Goal: Task Accomplishment & Management: Use online tool/utility

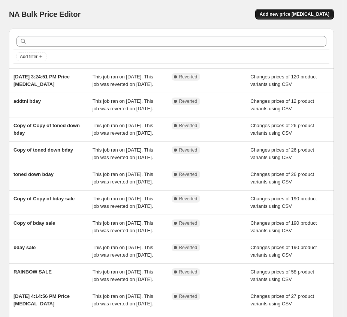
click at [289, 13] on span "Add new price change job" at bounding box center [295, 14] width 70 height 6
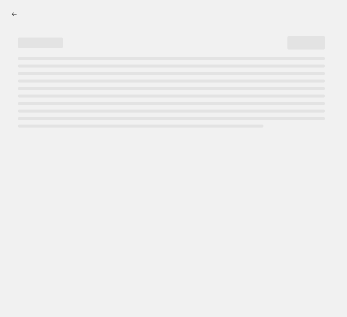
select select "percentage"
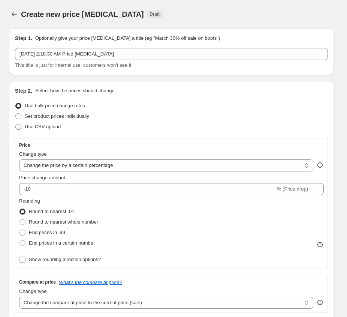
click at [35, 126] on span "Use CSV upload" at bounding box center [43, 127] width 36 height 6
click at [16, 124] on input "Use CSV upload" at bounding box center [15, 124] width 0 height 0
radio input "true"
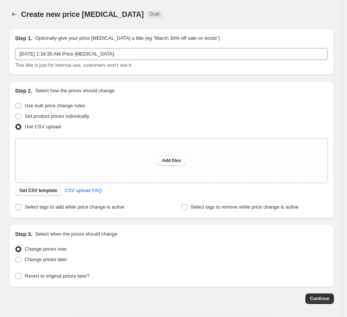
click at [46, 190] on span "Get CSV template" at bounding box center [38, 190] width 38 height 6
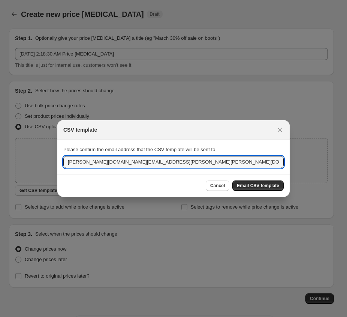
drag, startPoint x: 88, startPoint y: 159, endPoint x: 21, endPoint y: 159, distance: 67.8
type input "jodie.ayuste@ohora.com"
drag, startPoint x: 268, startPoint y: 189, endPoint x: 263, endPoint y: 199, distance: 10.9
click at [268, 188] on button "Email CSV template" at bounding box center [257, 185] width 51 height 10
